Goal: Connect with others: Connect with others

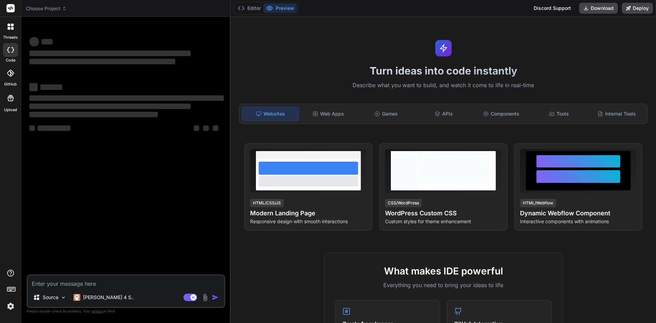
click at [11, 305] on img at bounding box center [11, 306] width 12 height 12
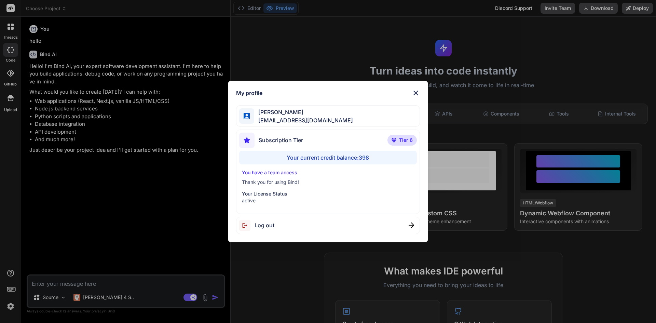
click at [413, 97] on div "My profile [PERSON_NAME] [PERSON_NAME][EMAIL_ADDRESS][DOMAIN_NAME] Subscription…" at bounding box center [328, 162] width 201 height 162
click at [417, 94] on img at bounding box center [416, 93] width 8 height 8
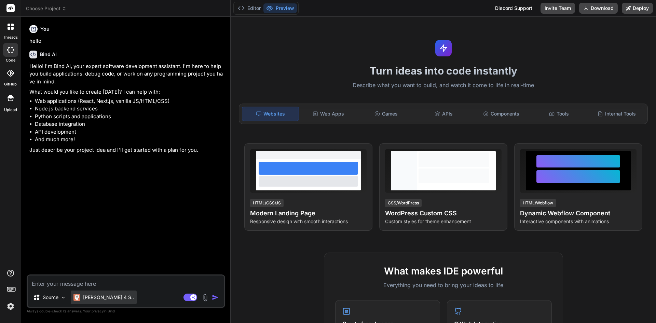
click at [103, 297] on p "[PERSON_NAME] 4 S.." at bounding box center [108, 297] width 51 height 7
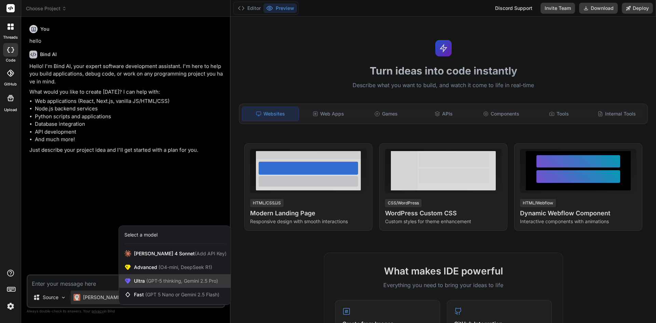
click at [163, 285] on div "Ultra (GPT-5 thinking, Gemini 2.5 Pro)" at bounding box center [175, 281] width 112 height 14
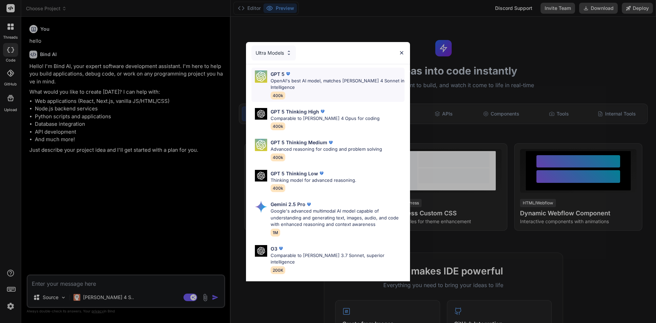
click at [307, 78] on p "OpenAI's best AI model, matches [PERSON_NAME] 4 Sonnet in Intelligence" at bounding box center [338, 84] width 134 height 13
type textarea "x"
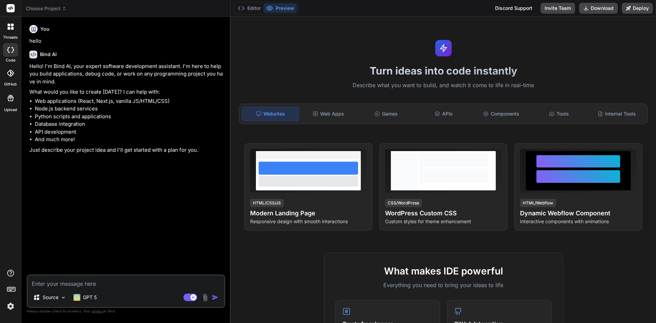
click at [11, 36] on label "threads" at bounding box center [10, 38] width 15 height 6
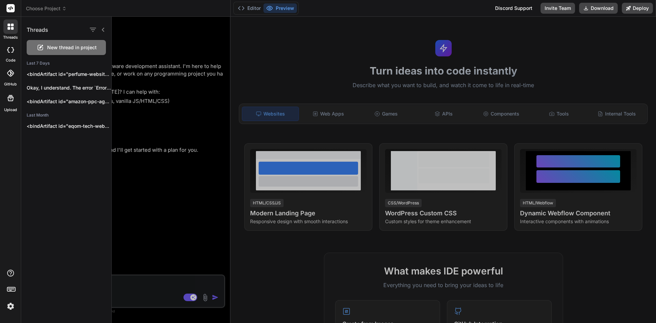
click at [147, 198] on div at bounding box center [384, 170] width 544 height 306
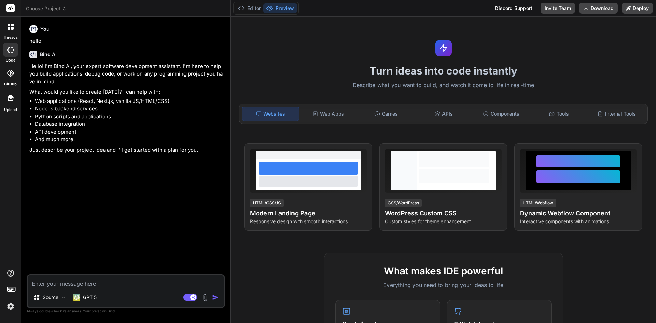
click at [104, 287] on textarea at bounding box center [126, 281] width 197 height 12
type textarea "c"
type textarea "x"
type textarea "cr"
type textarea "x"
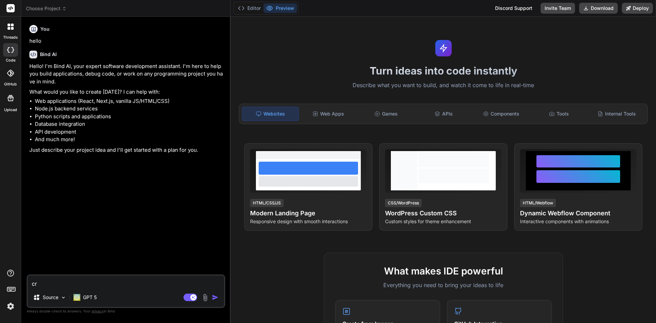
type textarea "cre"
type textarea "x"
type textarea "crea"
type textarea "x"
type textarea "creat"
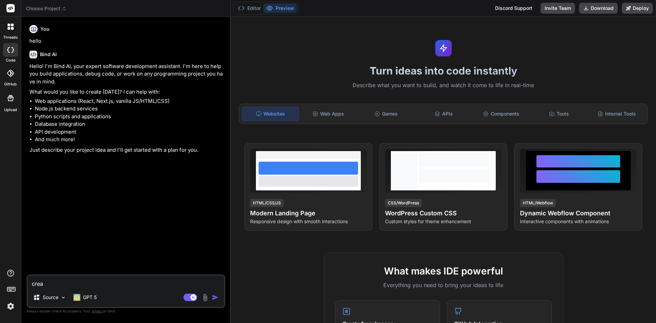
type textarea "x"
type textarea "create"
type textarea "x"
type textarea "create"
type textarea "x"
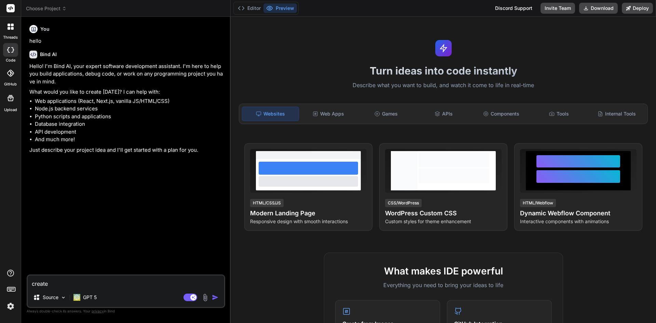
type textarea "create a"
type textarea "x"
type textarea "create a"
type textarea "x"
type textarea "create a"
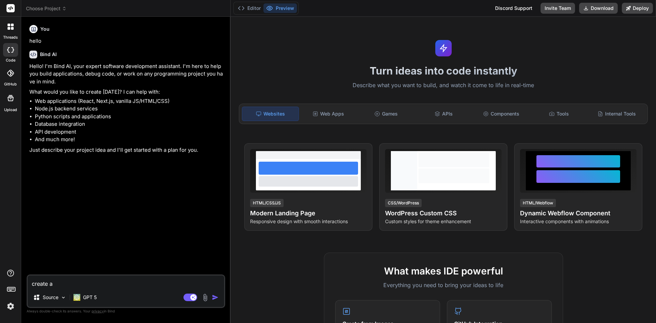
type textarea "x"
type textarea "create an"
type textarea "x"
type textarea "create an"
type textarea "x"
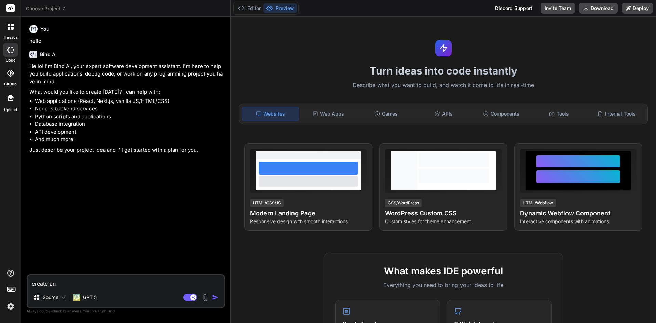
type textarea "create an a"
type textarea "x"
type textarea "create an am"
type textarea "x"
type textarea "create an ama"
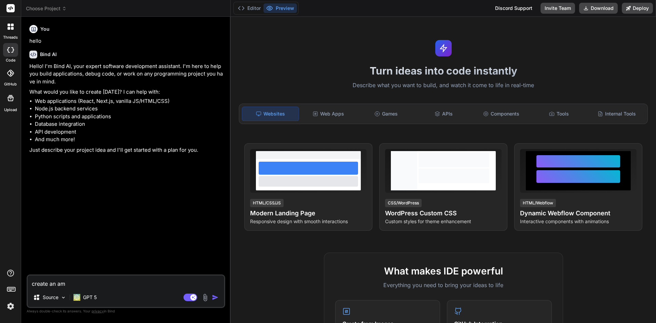
type textarea "x"
type textarea "create an amaz"
type textarea "x"
type textarea "create an amazo"
type textarea "x"
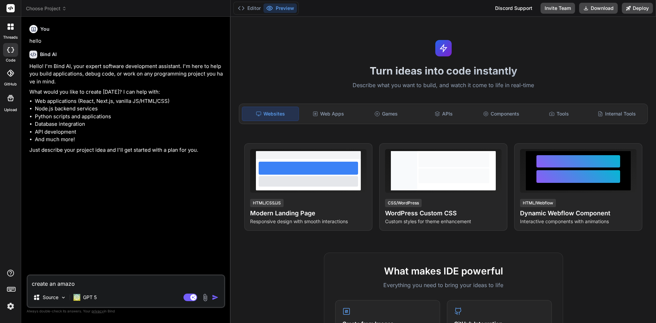
type textarea "create an amazon"
type textarea "x"
type textarea "create an amazon"
type textarea "x"
type textarea "create an amazon p"
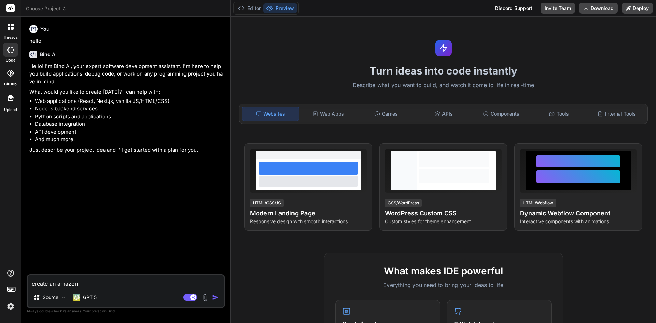
type textarea "x"
type textarea "create an amazon pp"
type textarea "x"
type textarea "create an amazon ppc"
type textarea "x"
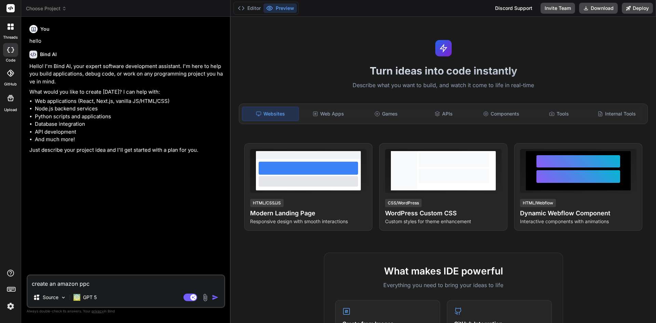
type textarea "create an amazon ppc"
type textarea "x"
type textarea "create an amazon ppc b"
type textarea "x"
type textarea "create an amazon ppc bu"
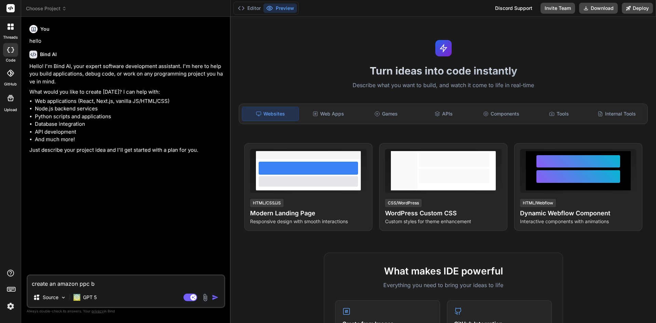
type textarea "x"
type textarea "create an amazon ppc bul"
type textarea "x"
type textarea "create an amazon ppc bu"
type textarea "x"
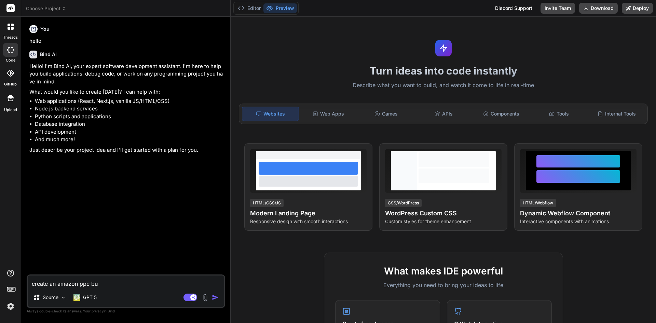
type textarea "create an amazon ppc b"
type textarea "x"
type textarea "create an amazon ppc"
type textarea "x"
type textarea "create an amazon ppc r"
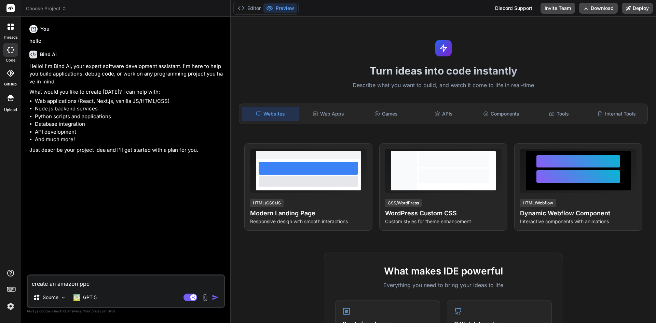
type textarea "x"
type textarea "create an amazon ppc re"
type textarea "x"
type textarea "create an amazon ppc rep"
type textarea "x"
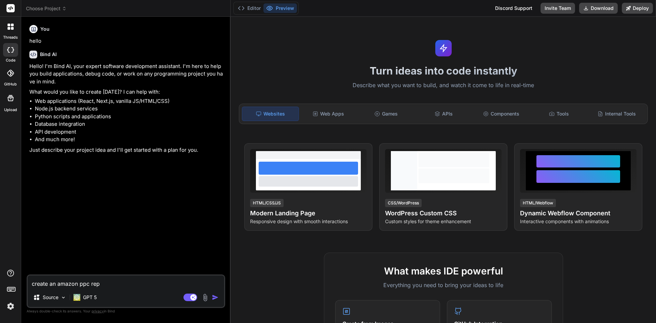
type textarea "create an amazon ppc repo"
type textarea "x"
type textarea "create an amazon ppc repor"
type textarea "x"
type textarea "create an amazon ppc report"
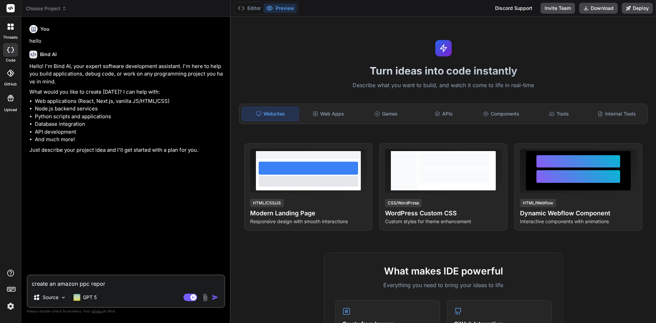
type textarea "x"
type textarea "create an amazon ppc report"
type textarea "x"
type textarea "create an amazon ppc report t"
type textarea "x"
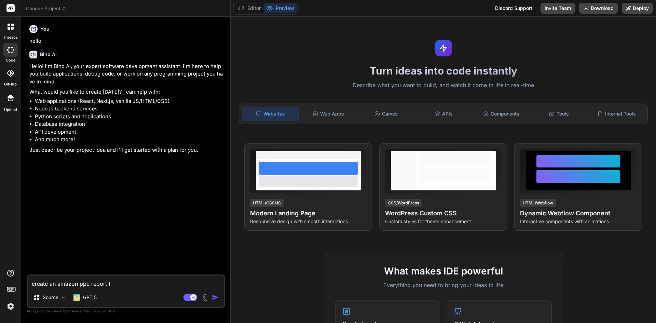
type textarea "create an amazon ppc report to"
type textarea "x"
type textarea "create an amazon ppc report too"
type textarea "x"
type textarea "create an amazon ppc report tool"
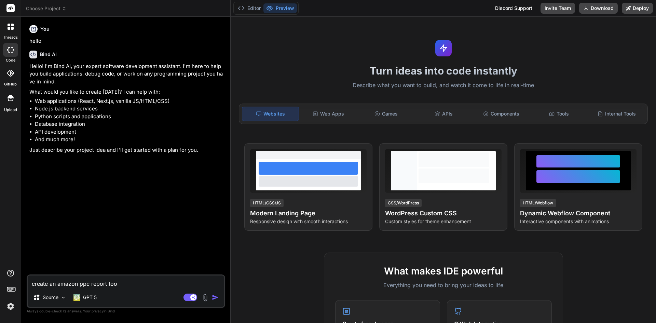
type textarea "x"
type textarea "create an amazon ppc report tool."
type textarea "x"
type textarea "create an amazon ppc report tool."
type textarea "x"
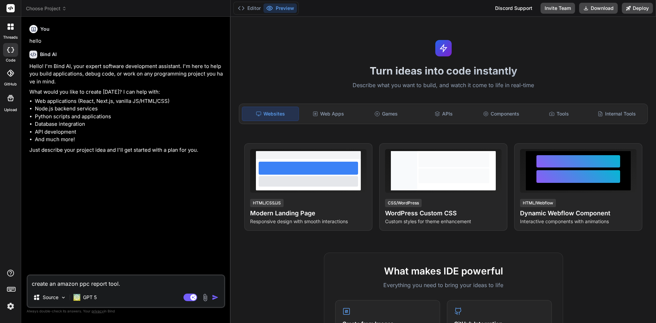
type textarea "create an amazon ppc report tool. t"
type textarea "x"
type textarea "create an amazon ppc report tool. th"
type textarea "x"
type textarea "create an amazon ppc report tool. thi"
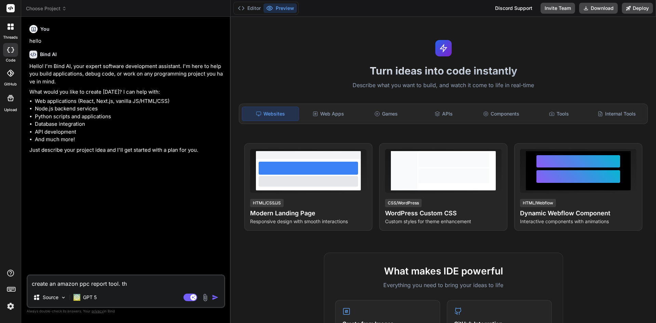
type textarea "x"
type textarea "create an amazon ppc report tool. this"
type textarea "x"
type textarea "create an amazon ppc report tool. this"
type textarea "x"
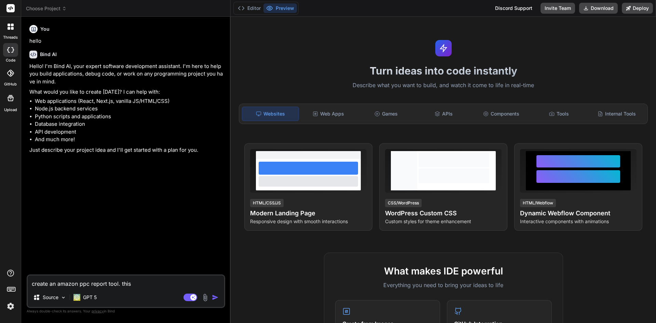
type textarea "create an amazon ppc report tool. this"
type textarea "x"
type textarea "create an amazon ppc report tool. thi"
type textarea "x"
type textarea "create an amazon ppc report tool. th"
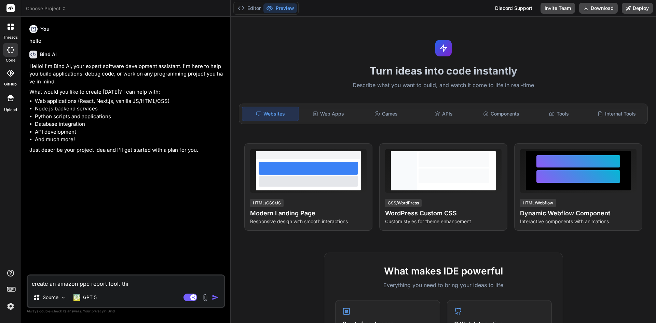
type textarea "x"
type textarea "create an amazon ppc report tool. t"
type textarea "x"
type textarea "create an amazon ppc report tool."
type textarea "x"
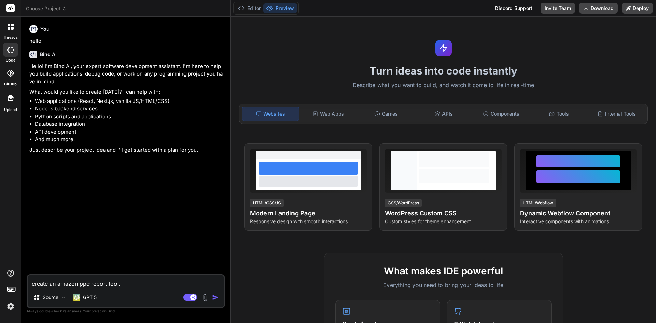
type textarea "create an amazon ppc report tool. u"
type textarea "x"
type textarea "create an amazon ppc report tool. us"
type textarea "x"
type textarea "create an amazon ppc report tool. use"
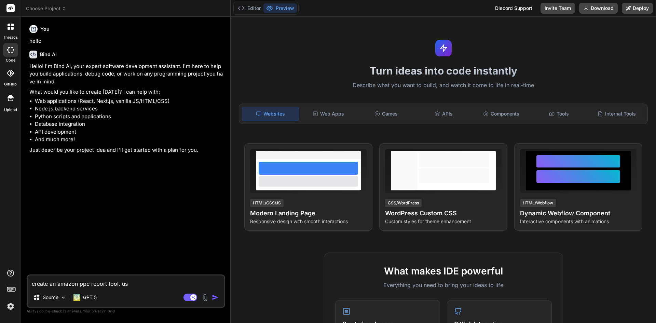
type textarea "x"
type textarea "create an amazon ppc report tool. user"
type textarea "x"
type textarea "create an amazon ppc report tool. users"
type textarea "x"
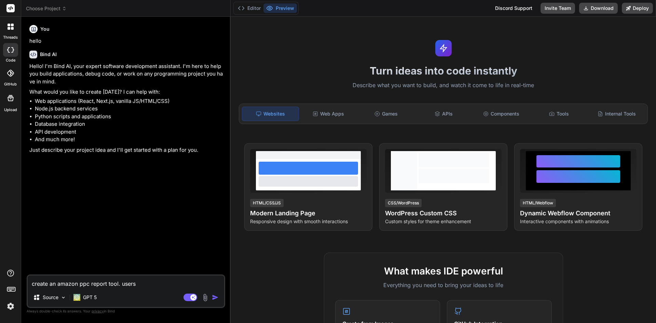
type textarea "create an amazon ppc report tool. users"
type textarea "x"
type textarea "create an amazon ppc report tool. users w"
type textarea "x"
type textarea "create an amazon ppc report tool. users wi"
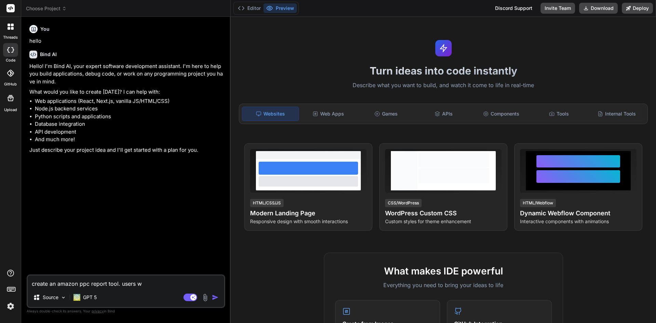
type textarea "x"
type textarea "create an amazon ppc report tool. users wil"
type textarea "x"
type textarea "create an amazon ppc report tool. users will"
type textarea "x"
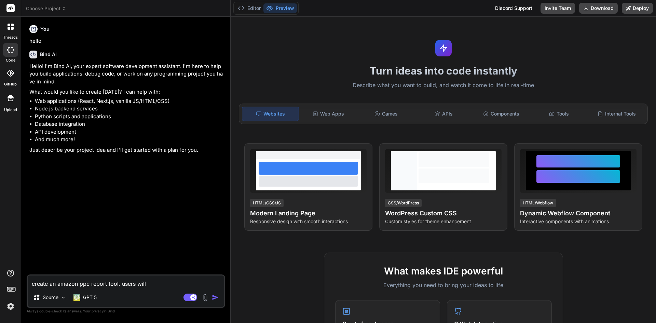
type textarea "create an amazon ppc report tool. users will"
type textarea "x"
type textarea "create an amazon ppc report tool. users will u"
type textarea "x"
type textarea "create an amazon ppc report tool. users will up"
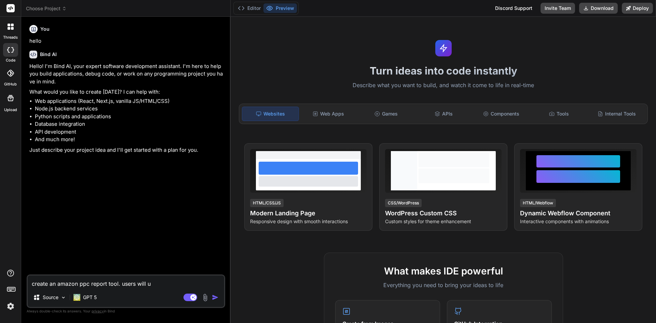
type textarea "x"
type textarea "create an amazon ppc report tool. users will upl"
type textarea "x"
type textarea "create an amazon ppc report tool. users will uplo"
type textarea "x"
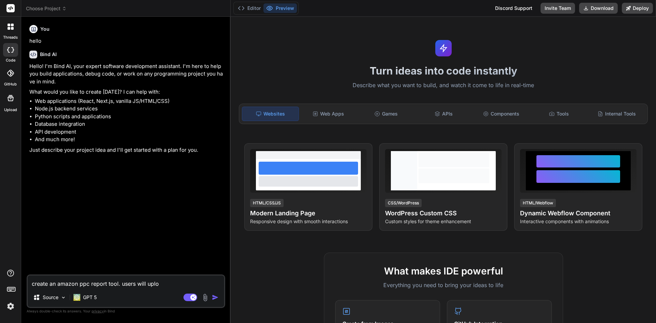
type textarea "create an amazon ppc report tool. users will uploa"
type textarea "x"
type textarea "create an amazon ppc report tool. users will upload"
type textarea "x"
type textarea "create an amazon ppc report tool. users will upload"
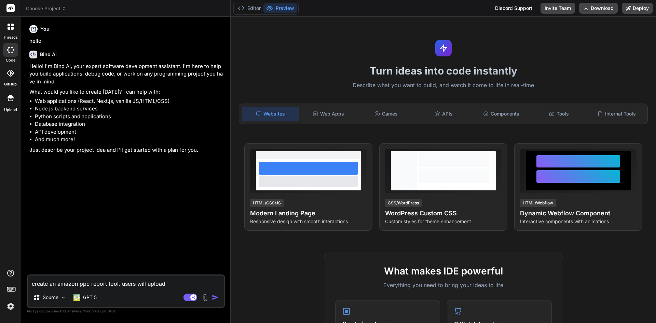
type textarea "x"
type textarea "create an amazon ppc report tool. users will upload c"
type textarea "x"
type textarea "create an amazon ppc report tool. users will upload cs"
type textarea "x"
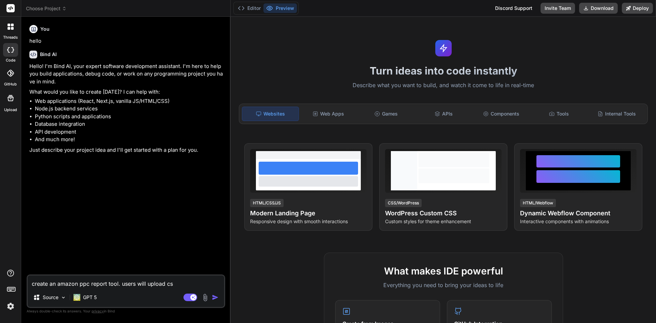
type textarea "create an amazon ppc report tool. users will upload csv"
type textarea "x"
type textarea "create an amazon ppc report tool. users will upload csv"
type textarea "x"
type textarea "create an amazon ppc report tool. users will upload csv a"
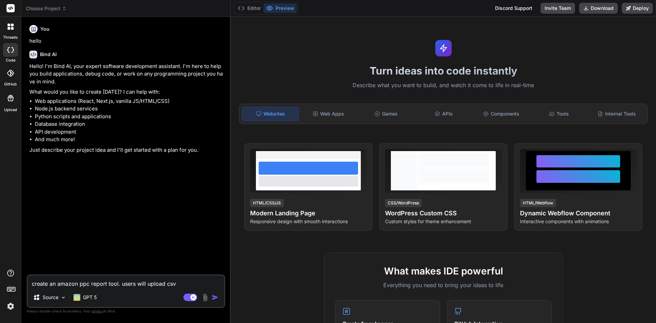
type textarea "x"
type textarea "create an amazon ppc report tool. users will upload csv an"
type textarea "x"
type textarea "create an amazon ppc report tool. users will upload csv and"
type textarea "x"
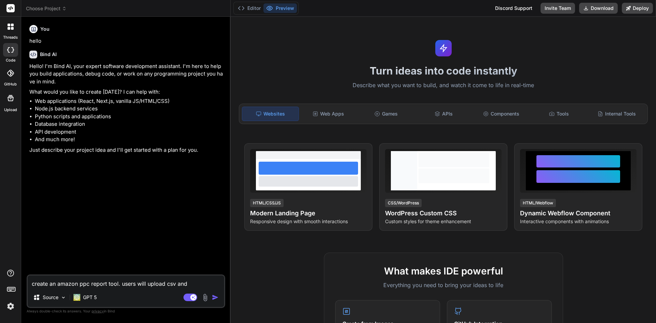
type textarea "create an amazon ppc report tool. users will upload csv and"
type textarea "x"
type textarea "create an amazon ppc report tool. users will upload csv and t"
type textarea "x"
type textarea "create an amazon ppc report tool. users will upload csv and th"
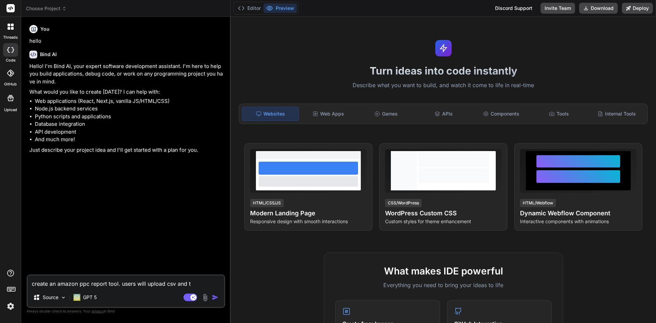
type textarea "x"
type textarea "create an amazon ppc report tool. users will upload csv and the"
type textarea "x"
type textarea "create an amazon ppc report tool. users will upload csv and the"
type textarea "x"
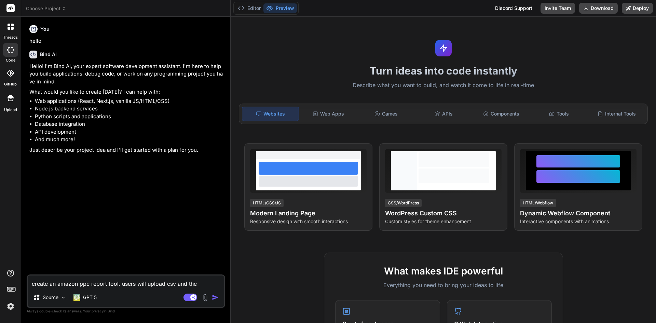
type textarea "create an amazon ppc report tool. users will upload csv and the t"
type textarea "x"
type textarea "create an amazon ppc report tool. users will upload csv and the"
type textarea "x"
type textarea "create an amazon ppc report tool. users will upload csv and the t"
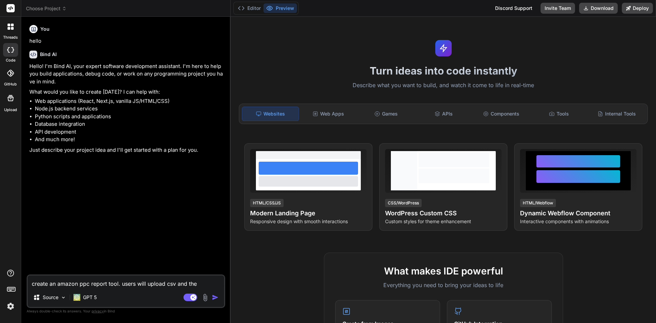
type textarea "x"
type textarea "create an amazon ppc report tool. users will upload csv and the to"
type textarea "x"
type textarea "create an amazon ppc report tool. users will upload csv and the too"
type textarea "x"
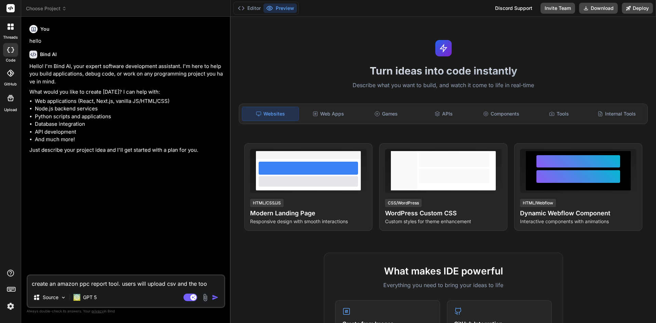
type textarea "create an amazon ppc report tool. users will upload csv and the tool"
type textarea "x"
type textarea "create an amazon ppc report tool. users will upload csv and the tool"
type textarea "x"
type textarea "create an amazon ppc report tool. users will upload csv and the tool w"
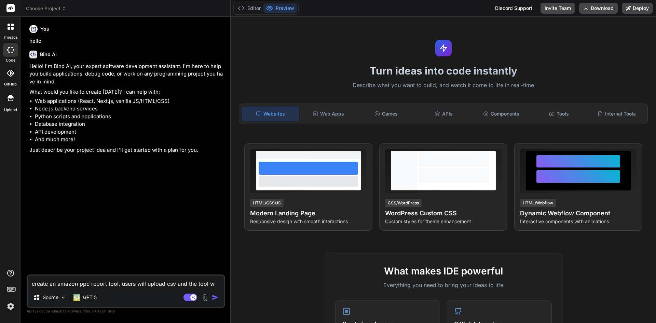
type textarea "x"
type textarea "create an amazon ppc report tool. users will upload csv and the tool wi"
type textarea "x"
type textarea "create an amazon ppc report tool. users will upload csv and the tool wil"
type textarea "x"
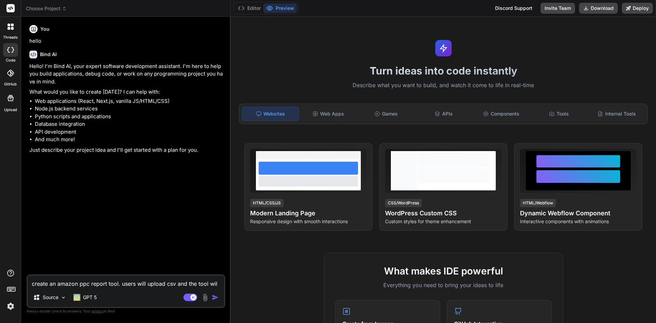
type textarea "create an amazon ppc report tool. users will upload csv and the tool will"
type textarea "x"
type textarea "create an amazon ppc report tool. users will upload csv and the tool will"
type textarea "x"
type textarea "create an amazon ppc report tool. users will upload csv and the tool will p"
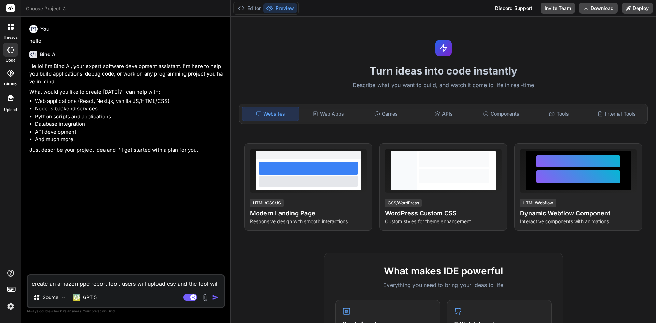
type textarea "x"
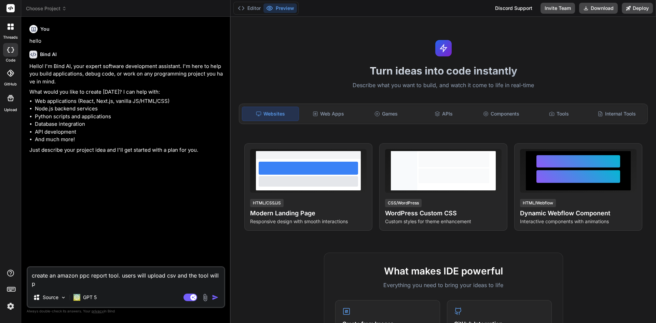
type textarea "create an amazon ppc report tool. users will upload csv and the tool will pr"
type textarea "x"
type textarea "create an amazon ppc report tool. users will upload csv and the tool will pro"
type textarea "x"
type textarea "create an amazon ppc report tool. users will upload csv and the tool will proc"
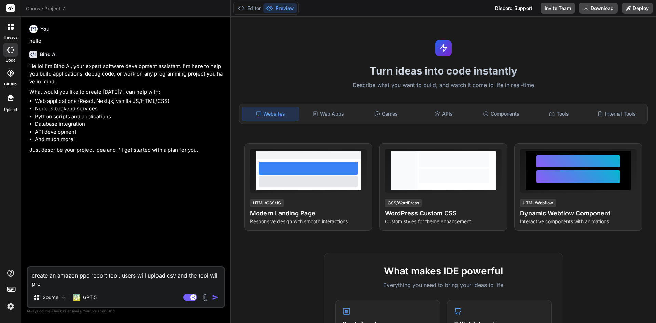
type textarea "x"
type textarea "create an amazon ppc report tool. users will upload csv and the tool will proce"
type textarea "x"
type textarea "create an amazon ppc report tool. users will upload csv and the tool will proces"
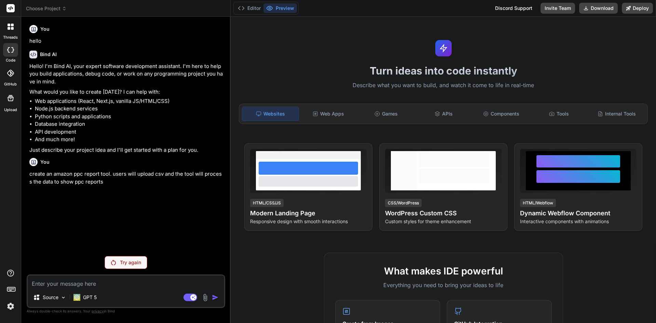
click at [14, 306] on img at bounding box center [11, 306] width 12 height 12
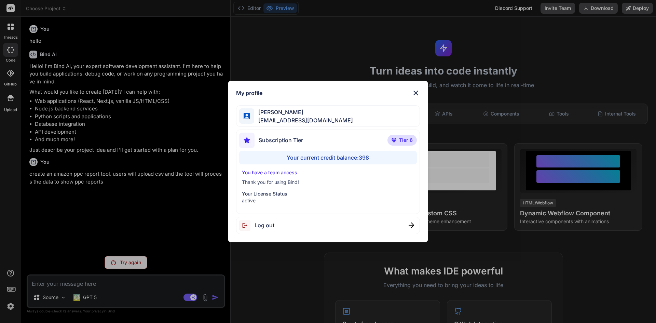
click at [413, 90] on img at bounding box center [416, 93] width 8 height 8
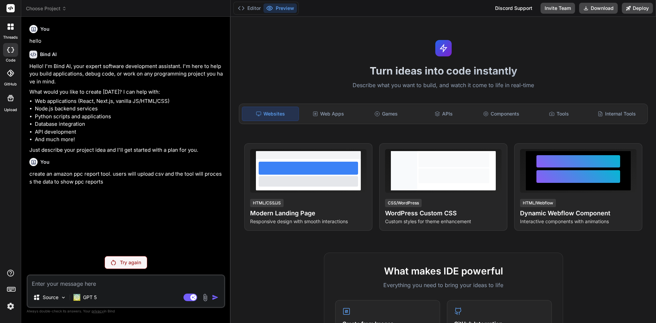
click at [10, 31] on div at bounding box center [10, 26] width 14 height 14
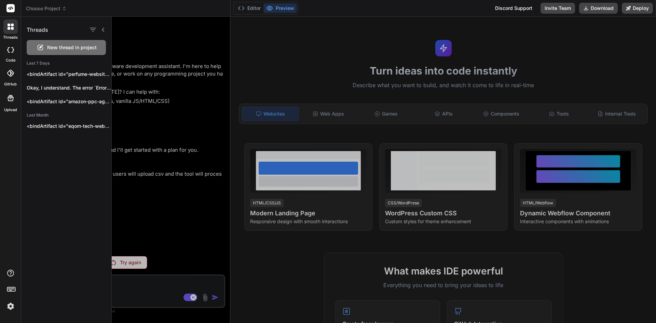
click at [14, 78] on div at bounding box center [10, 73] width 15 height 15
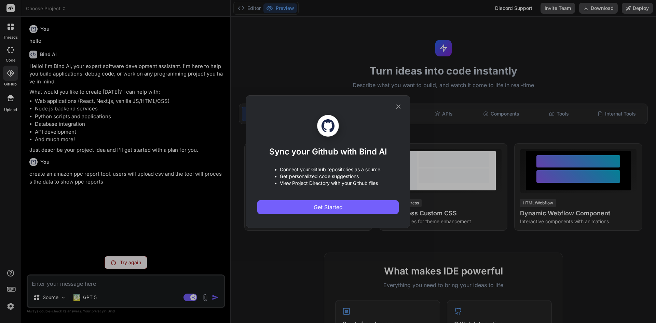
click at [292, 110] on div "Sync your Github with Bind AI • Connect your Github repositories as a source. •…" at bounding box center [327, 162] width 141 height 132
click at [314, 203] on span "Get Started" at bounding box center [328, 207] width 29 height 8
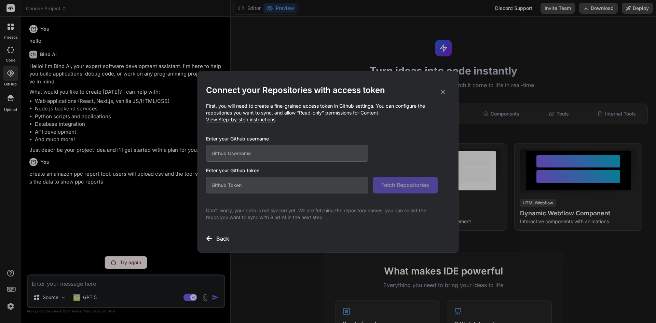
click at [269, 146] on input "text" at bounding box center [287, 153] width 162 height 17
paste input "github_pat_11ASVBMYY0rvvnKPgf6Wd3_x6vkm2PftzxleKNcLL6g27fjkB251Nb9qWZZ6wTPaiQHS…"
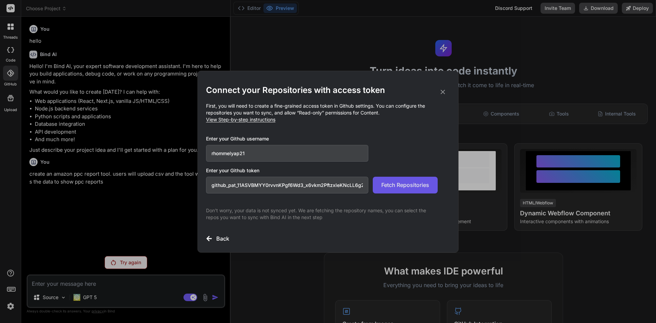
click at [413, 188] on span "Fetch Repositories" at bounding box center [405, 185] width 48 height 8
click at [287, 110] on p "First, you will need to create a fine-grained access token in Github settings. …" at bounding box center [328, 113] width 244 height 21
click at [283, 186] on input "github_pat_11ASVBMYY0rvvnKPgf6Wd3_x6vkm2PftzxleKNcLL6g27fjkB251Nb9qWZZ6wTPaiQHS…" at bounding box center [287, 185] width 162 height 17
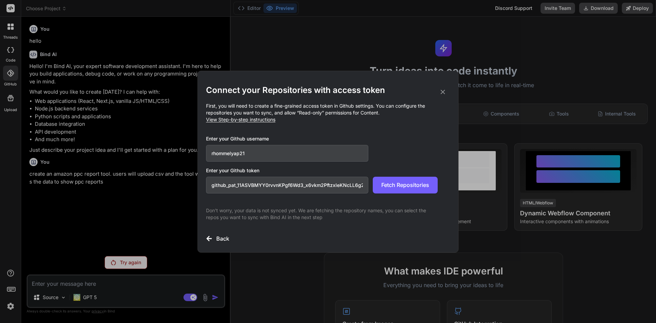
paste input "eeZu00MRt8dN_4Rttj13zxgKCWq4OTojckoP2dwCsNy4etKr5SN5QrxHMYVTPN749HOUC7Ci"
click at [396, 188] on span "Fetch Repositories" at bounding box center [405, 185] width 48 height 8
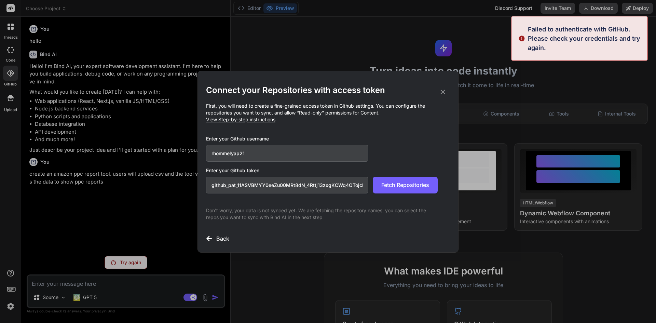
click at [441, 91] on icon at bounding box center [443, 92] width 8 height 8
